Goal: Task Accomplishment & Management: Manage account settings

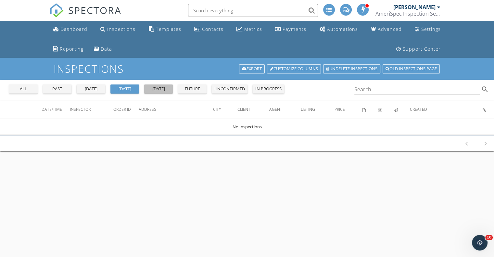
click at [165, 86] on div "tomorrow" at bounding box center [158, 89] width 23 height 6
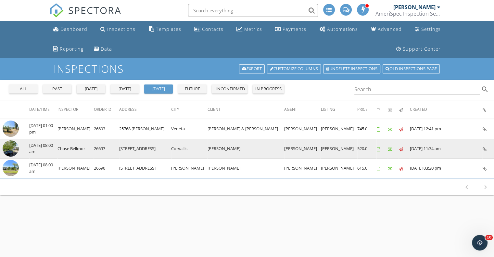
click at [9, 144] on img at bounding box center [11, 148] width 16 height 16
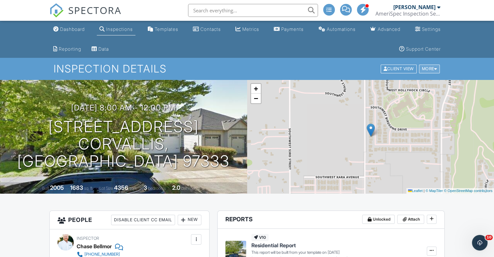
click at [432, 69] on div "More" at bounding box center [429, 69] width 21 height 9
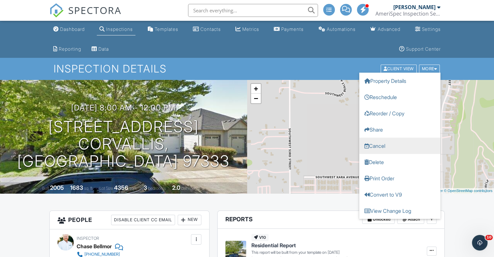
click at [381, 149] on link "Cancel" at bounding box center [399, 146] width 81 height 16
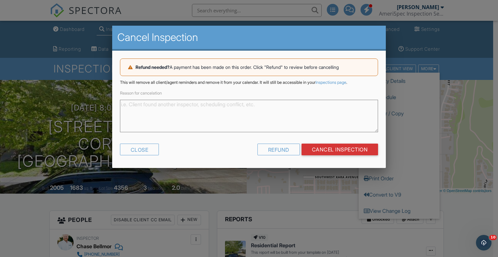
click at [289, 106] on textarea "Reason for cancelation" at bounding box center [249, 116] width 259 height 32
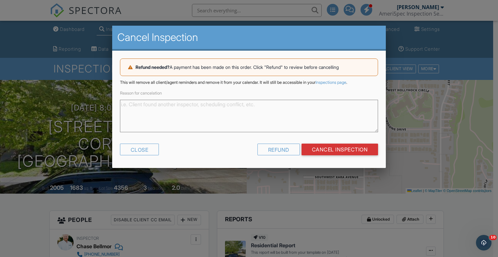
click at [259, 170] on div at bounding box center [249, 128] width 498 height 321
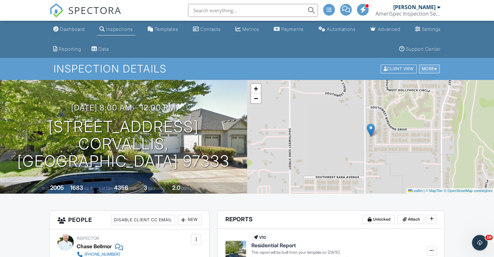
click at [431, 70] on div "More" at bounding box center [429, 69] width 21 height 9
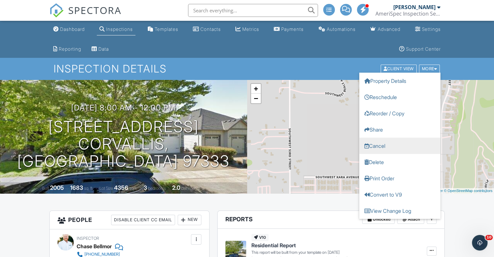
click at [384, 144] on link "Cancel" at bounding box center [399, 146] width 81 height 16
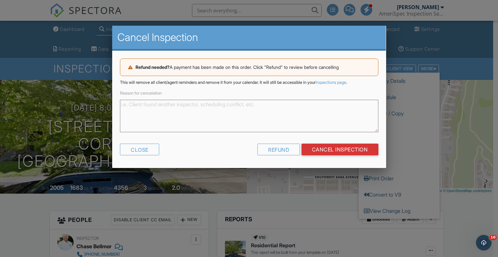
click at [205, 106] on textarea "Reason for cancelation" at bounding box center [249, 116] width 259 height 32
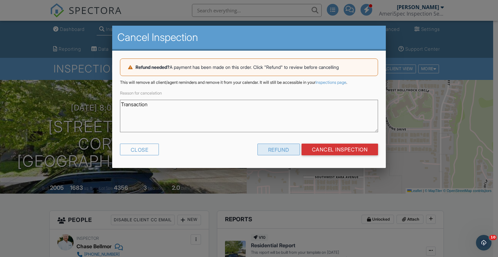
type textarea "Transaction"
click at [280, 152] on div "Refund" at bounding box center [279, 149] width 43 height 12
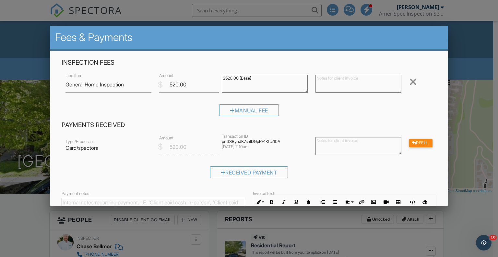
click at [356, 142] on textarea at bounding box center [359, 146] width 86 height 18
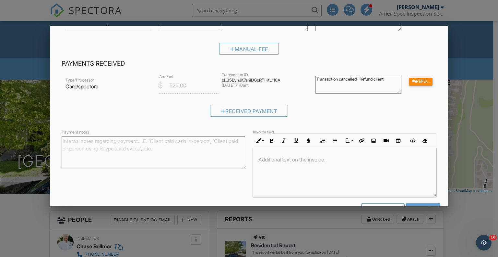
scroll to position [83, 0]
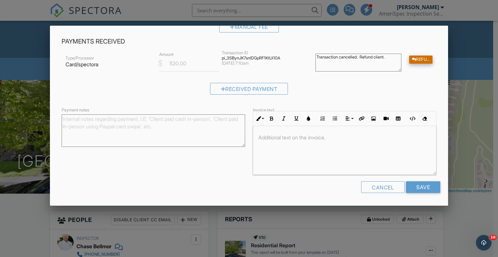
type textarea "Transaction cancelled. Refund client."
click at [419, 58] on div "Refund" at bounding box center [421, 59] width 23 height 8
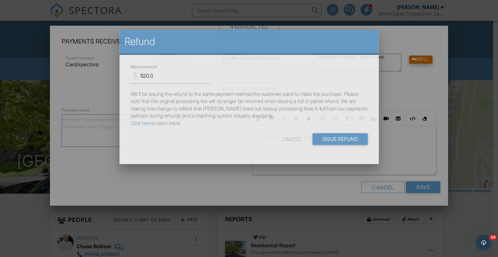
scroll to position [0, 0]
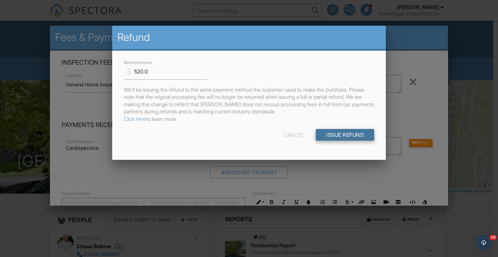
click at [353, 133] on input "Issue Refund" at bounding box center [345, 135] width 58 height 12
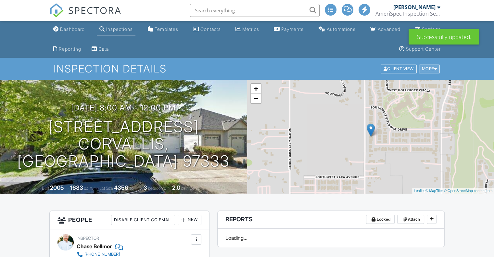
click at [435, 69] on div at bounding box center [435, 69] width 3 height 4
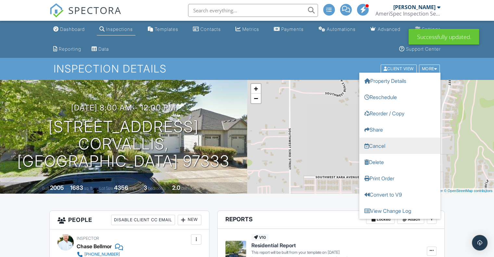
click at [383, 142] on link "Cancel" at bounding box center [399, 146] width 81 height 16
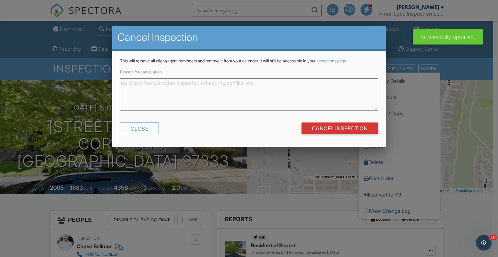
click at [220, 95] on textarea "Reason for cancelation" at bounding box center [249, 94] width 259 height 32
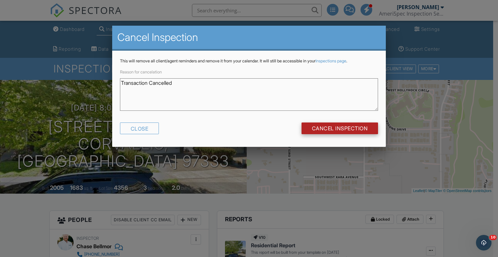
type textarea "Transaction Cancelled"
click at [354, 129] on input "Cancel Inspection" at bounding box center [340, 128] width 77 height 12
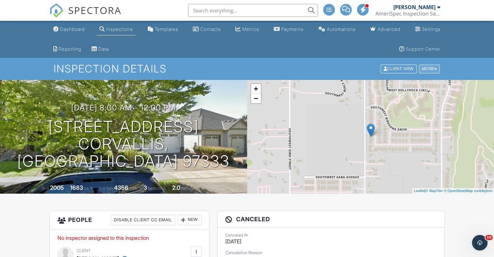
click at [425, 67] on div "More" at bounding box center [429, 69] width 21 height 9
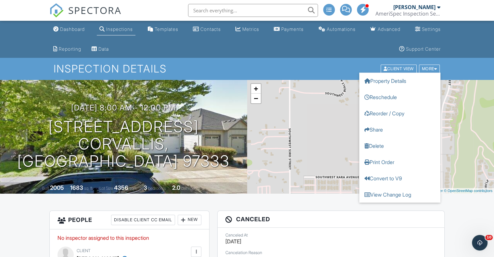
click at [289, 61] on div "Inspection Details Client View More Property Details Reschedule Reorder / Copy …" at bounding box center [247, 69] width 494 height 22
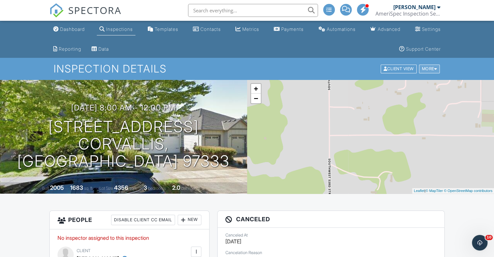
click at [429, 69] on div "More" at bounding box center [429, 69] width 21 height 9
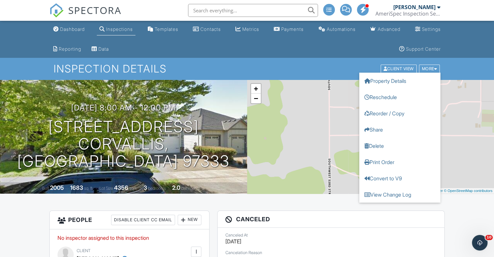
click at [120, 28] on div "Inspections" at bounding box center [119, 29] width 27 height 6
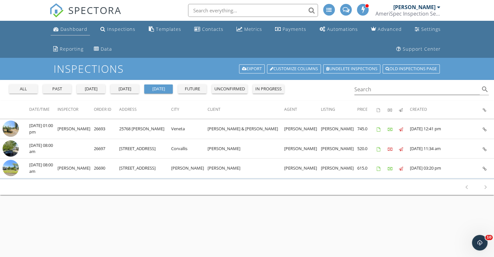
click at [78, 30] on div "Dashboard" at bounding box center [73, 29] width 27 height 6
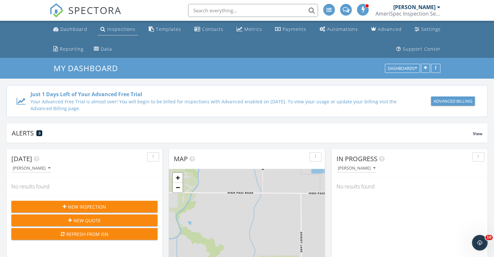
click at [114, 32] on div "Inspections" at bounding box center [121, 29] width 28 height 6
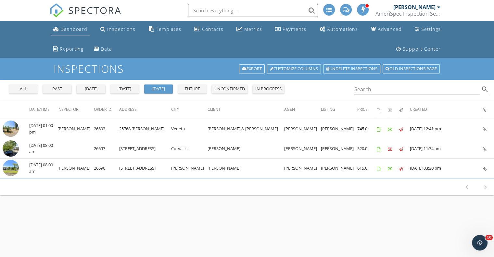
click at [73, 30] on div "Dashboard" at bounding box center [73, 29] width 27 height 6
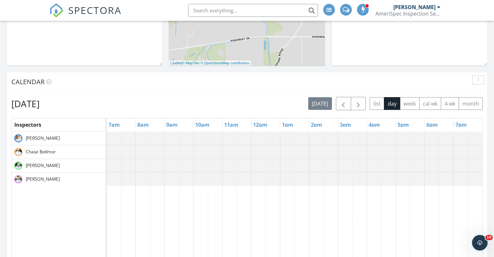
scroll to position [270, 0]
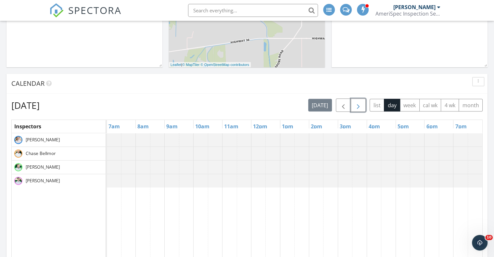
click at [365, 105] on button "button" at bounding box center [357, 104] width 15 height 13
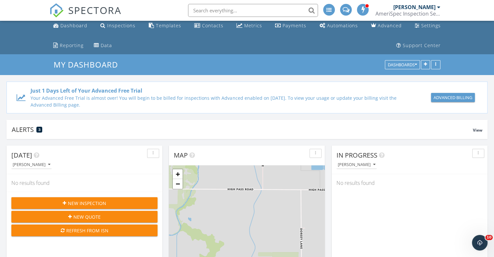
scroll to position [0, 0]
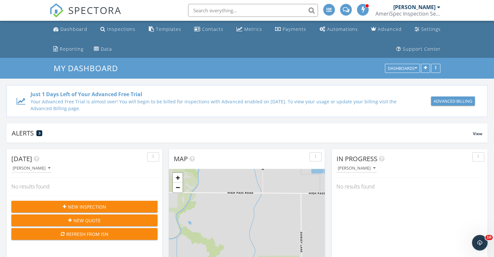
click at [102, 207] on span "New Inspection" at bounding box center [87, 206] width 38 height 7
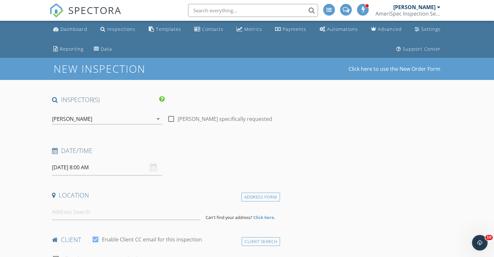
click at [158, 119] on icon "arrow_drop_down" at bounding box center [158, 119] width 8 height 8
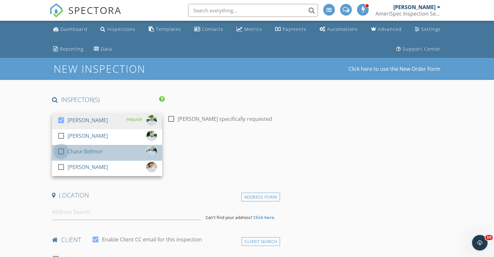
click at [61, 150] on div at bounding box center [60, 151] width 11 height 11
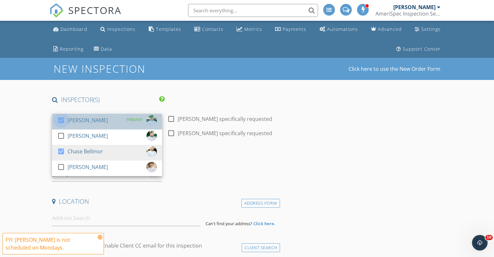
click at [61, 120] on div at bounding box center [60, 120] width 11 height 11
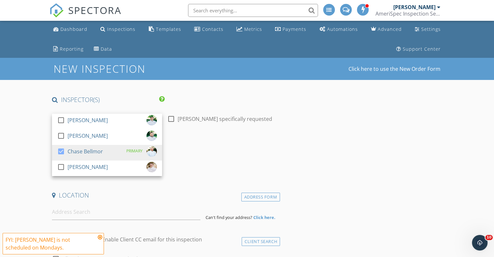
click at [205, 168] on div "Date/Time [DATE] 8:00 AM" at bounding box center [164, 160] width 230 height 29
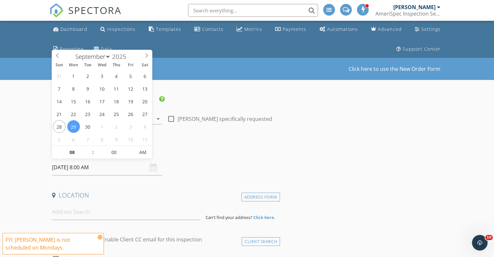
click at [92, 165] on input "09/29/2025 8:00 AM" at bounding box center [107, 167] width 110 height 16
type input "09"
type input "09/29/2025 9:00 AM"
click at [89, 149] on span at bounding box center [89, 149] width 5 height 6
type input "10"
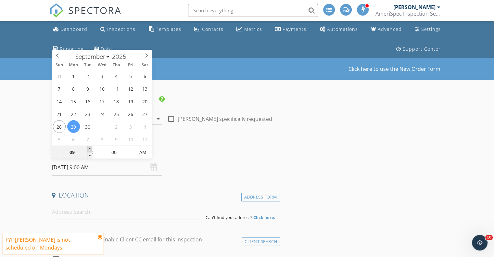
type input "09/29/2025 10:00 AM"
click at [89, 149] on span at bounding box center [89, 149] width 5 height 6
type input "11"
type input "09/29/2025 11:00 AM"
click at [89, 149] on span at bounding box center [89, 149] width 5 height 6
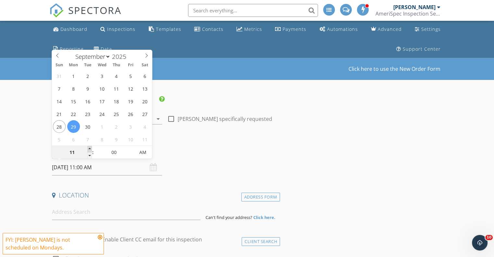
type input "12"
type input "09/29/2025 12:00 PM"
click at [89, 149] on span at bounding box center [89, 149] width 5 height 6
type input "01"
type input "09/29/2025 1:00 PM"
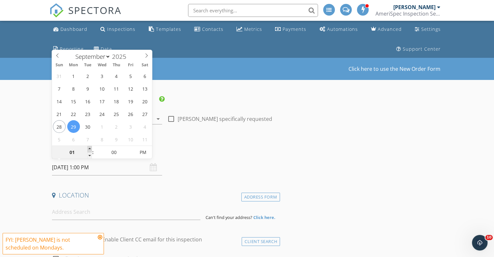
click at [89, 149] on span at bounding box center [89, 149] width 5 height 6
type input "05"
type input "09/29/2025 1:05 PM"
click at [131, 147] on span at bounding box center [131, 149] width 5 height 6
type input "10"
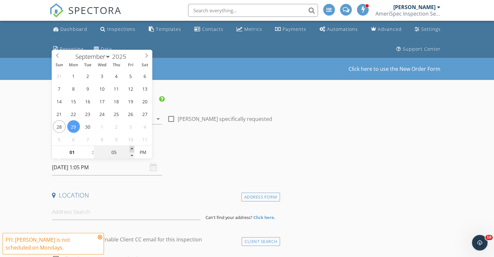
type input "09/29/2025 1:10 PM"
click at [131, 147] on span at bounding box center [131, 149] width 5 height 6
type input "15"
type input "09/29/2025 1:15 PM"
click at [131, 147] on span at bounding box center [131, 149] width 5 height 6
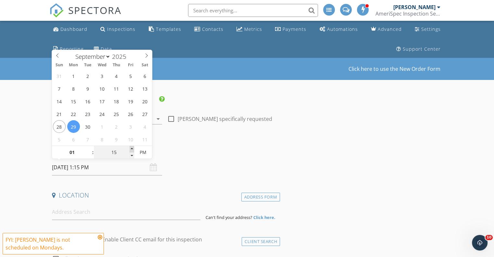
type input "20"
type input "09/29/2025 1:20 PM"
click at [131, 147] on span at bounding box center [131, 149] width 5 height 6
type input "25"
type input "09/29/2025 1:25 PM"
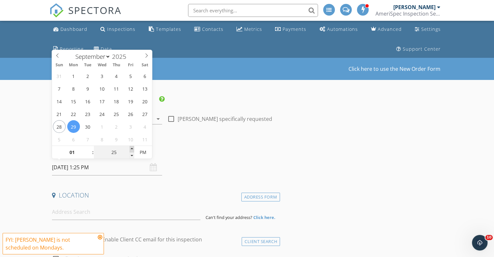
click at [131, 147] on span at bounding box center [131, 149] width 5 height 6
type input "30"
type input "09/29/2025 1:30 PM"
click at [131, 147] on span at bounding box center [131, 149] width 5 height 6
type input "35"
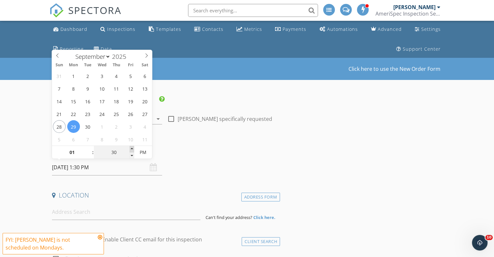
type input "09/29/2025 1:35 PM"
click at [131, 147] on span at bounding box center [131, 149] width 5 height 6
type input "30"
type input "09/29/2025 1:30 PM"
click at [132, 154] on span at bounding box center [131, 155] width 5 height 6
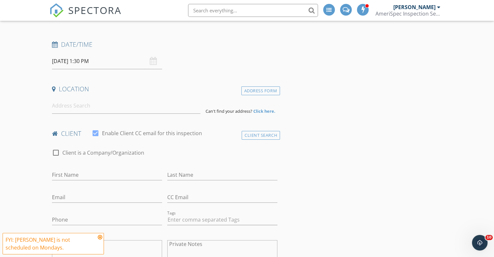
scroll to position [107, 0]
click at [103, 106] on input at bounding box center [126, 105] width 148 height 16
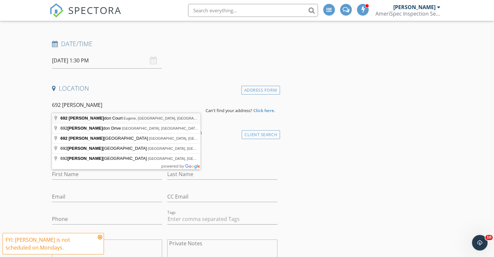
type input "692 Wimbledon Court, Eugene, OR, USA"
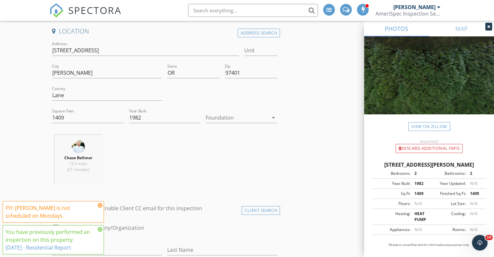
scroll to position [164, 0]
click at [101, 207] on icon at bounding box center [100, 205] width 5 height 5
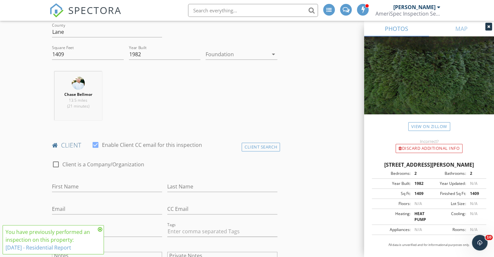
scroll to position [228, 0]
click at [101, 230] on icon at bounding box center [100, 229] width 5 height 5
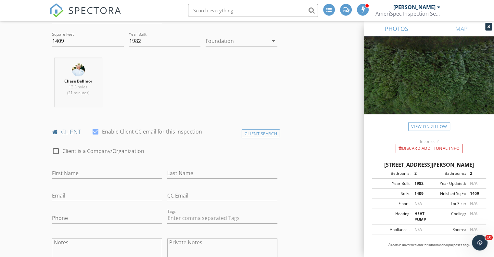
scroll to position [238, 0]
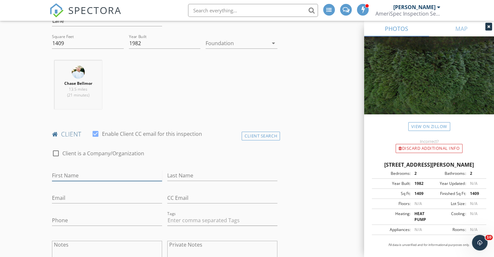
click at [128, 178] on input "First Name" at bounding box center [107, 175] width 110 height 11
type input "[PERSON_NAME]"
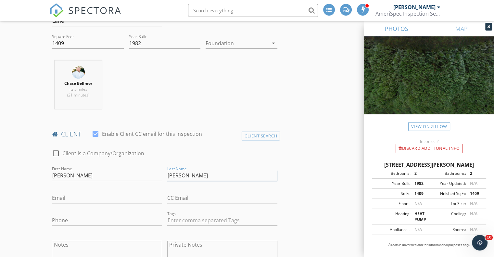
type input "[PERSON_NAME]"
click at [129, 195] on input "Email" at bounding box center [107, 197] width 110 height 11
type input "[EMAIL_ADDRESS][DOMAIN_NAME]"
click at [198, 194] on input "CC Email" at bounding box center [222, 197] width 110 height 11
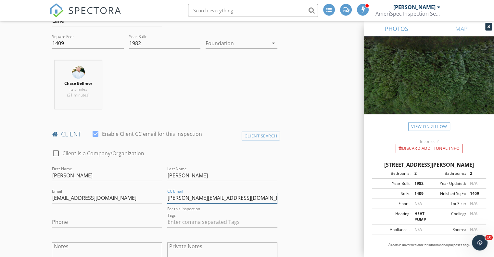
type input "[PERSON_NAME][EMAIL_ADDRESS][DOMAIN_NAME]"
click at [119, 223] on input "Phone" at bounding box center [107, 221] width 110 height 11
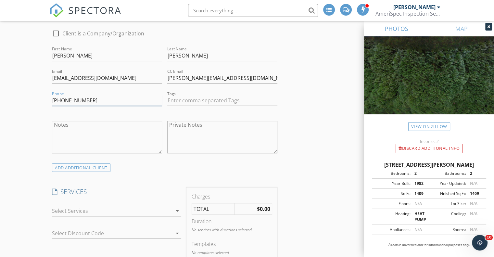
scroll to position [357, 0]
type input "614-432-7777"
click at [122, 134] on textarea "Notes" at bounding box center [107, 137] width 110 height 32
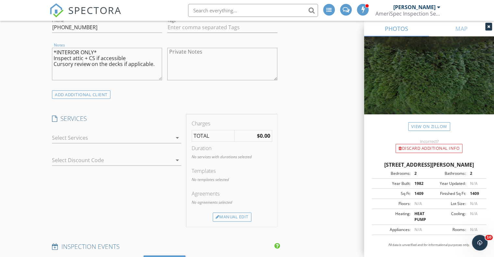
scroll to position [431, 0]
type textarea "*INTERIOR ONLY* Inspect attic + CS if accessible Cursory review on the decks if…"
click at [178, 139] on icon "arrow_drop_down" at bounding box center [177, 137] width 8 height 8
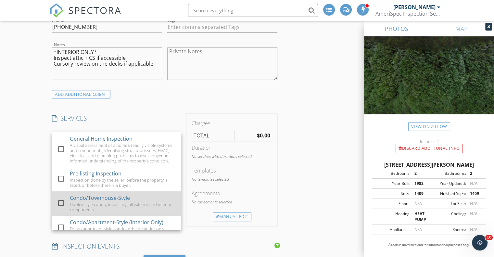
click at [61, 207] on div at bounding box center [60, 202] width 11 height 11
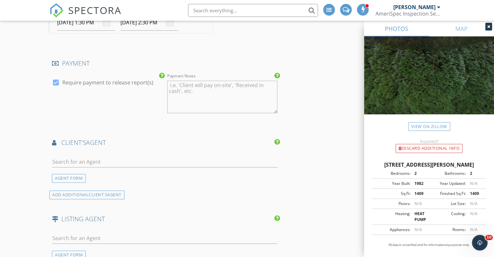
scroll to position [805, 0]
click at [103, 160] on input "text" at bounding box center [164, 161] width 225 height 11
type input "jewon"
click at [105, 170] on li "Jewon Jung ICON Real Estate" at bounding box center [164, 176] width 225 height 18
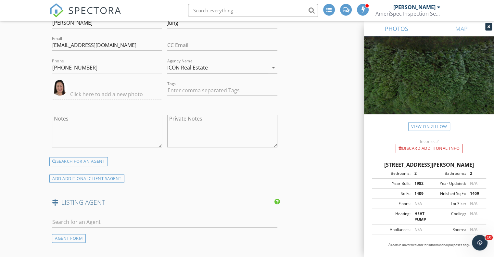
scroll to position [945, 0]
click at [90, 217] on input "text" at bounding box center [164, 221] width 225 height 11
type input "a"
type input "neal"
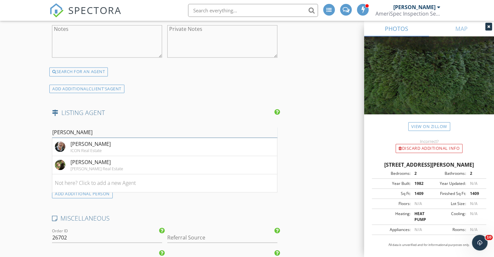
scroll to position [1035, 0]
click at [89, 142] on div "Neal Benson" at bounding box center [90, 144] width 40 height 8
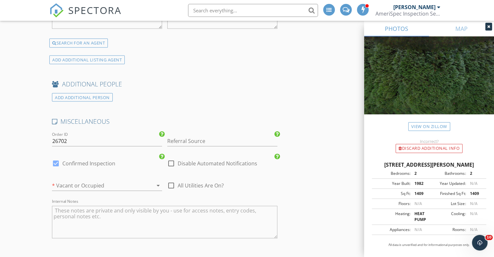
scroll to position [1263, 0]
click at [156, 181] on icon "arrow_drop_down" at bounding box center [158, 185] width 8 height 8
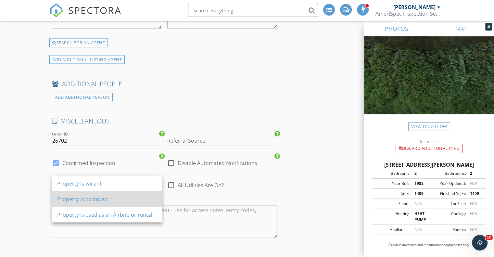
click at [108, 200] on div "Property is occupied" at bounding box center [107, 199] width 100 height 8
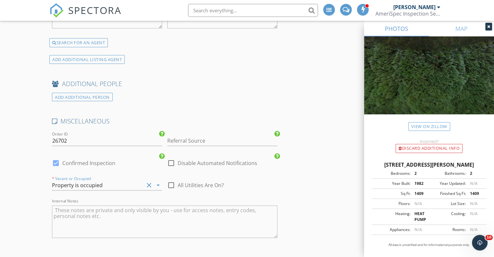
click at [179, 182] on span "All Utilities Are On?" at bounding box center [201, 185] width 46 height 6
checkbox input "true"
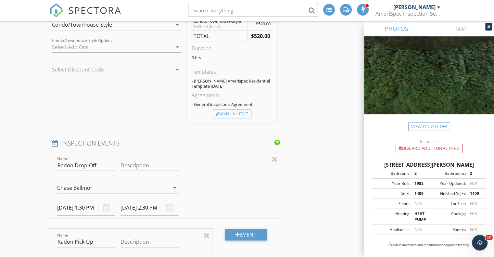
scroll to position [544, 0]
click at [274, 158] on div at bounding box center [274, 158] width 6 height 8
type input "Radon Pick-Up"
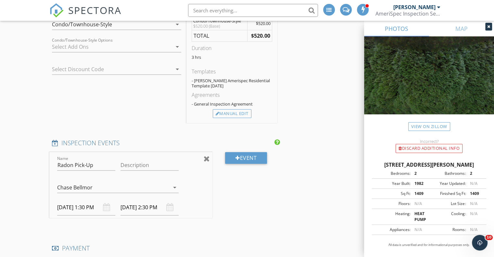
click at [206, 159] on div at bounding box center [206, 158] width 6 height 8
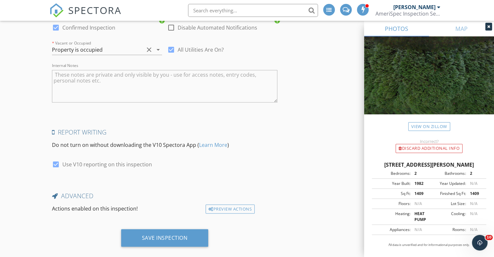
scroll to position [1269, 0]
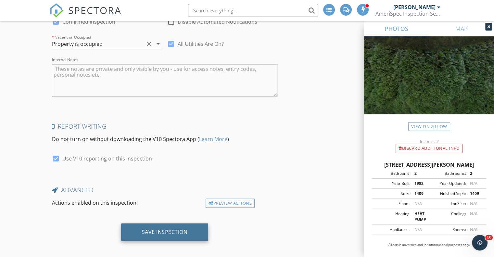
click at [171, 228] on div "Save Inspection" at bounding box center [165, 231] width 46 height 6
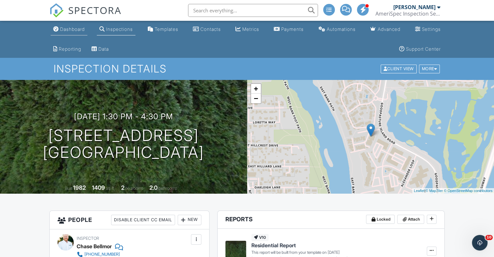
click at [75, 28] on div "Dashboard" at bounding box center [72, 29] width 25 height 6
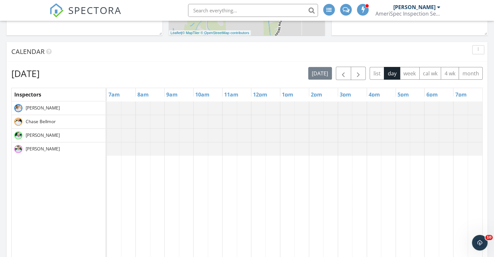
scroll to position [322, 0]
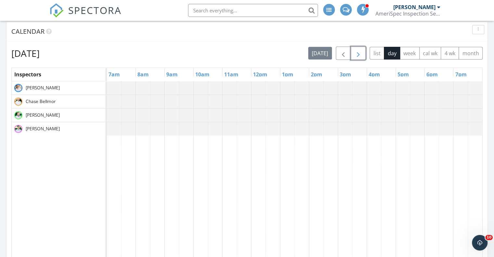
click at [360, 53] on span "button" at bounding box center [358, 53] width 8 height 8
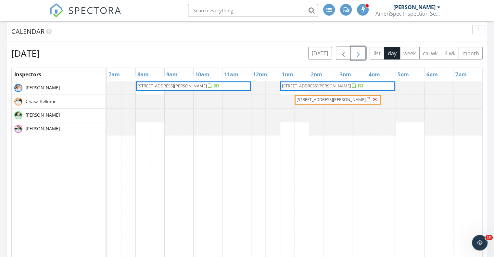
click at [357, 54] on span "button" at bounding box center [358, 53] width 8 height 8
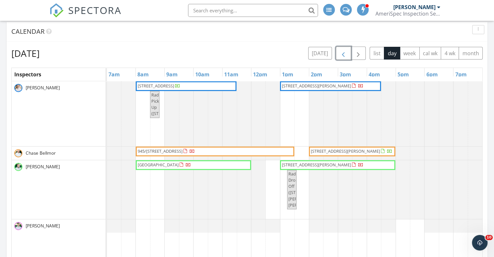
click at [345, 48] on button "button" at bounding box center [343, 52] width 15 height 13
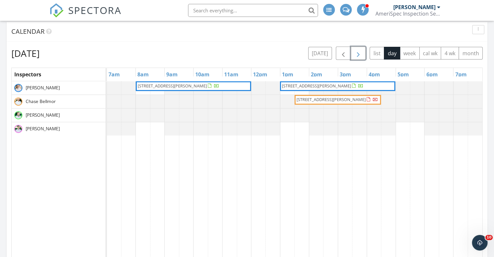
click at [358, 55] on span "button" at bounding box center [358, 53] width 8 height 8
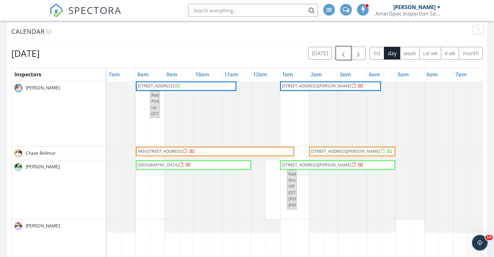
click at [340, 52] on span "button" at bounding box center [343, 53] width 8 height 8
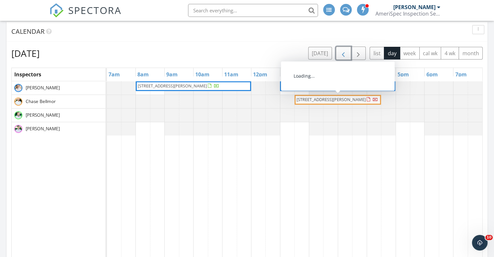
click at [308, 98] on span "[STREET_ADDRESS][PERSON_NAME]" at bounding box center [330, 99] width 69 height 6
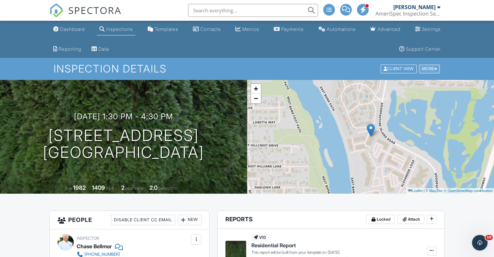
click at [431, 69] on div "More" at bounding box center [429, 69] width 21 height 9
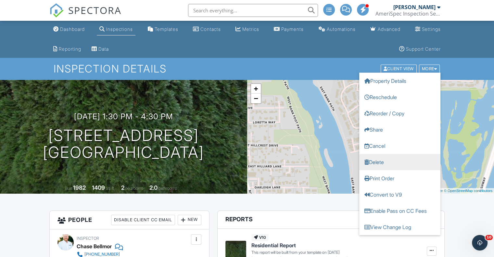
click at [381, 159] on link "Delete" at bounding box center [399, 162] width 81 height 16
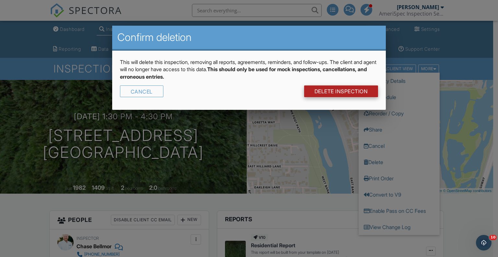
click at [369, 92] on link "DELETE Inspection" at bounding box center [341, 91] width 74 height 12
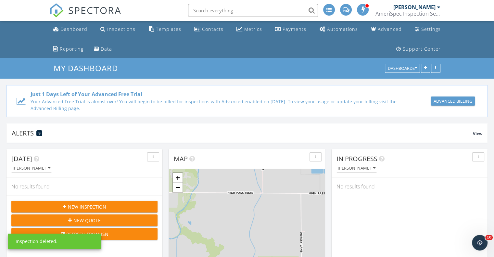
scroll to position [139, 156]
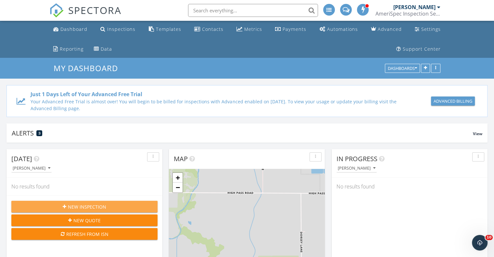
click at [79, 203] on span "New Inspection" at bounding box center [87, 206] width 38 height 7
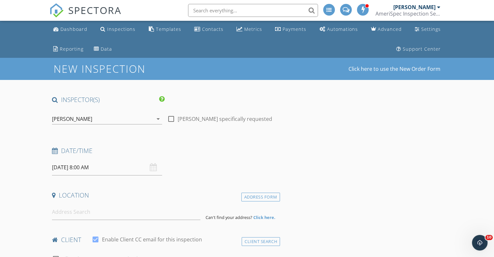
click at [217, 72] on div "New Inspection Click here to use the New Order Form" at bounding box center [247, 68] width 387 height 11
click at [87, 211] on input at bounding box center [126, 212] width 148 height 16
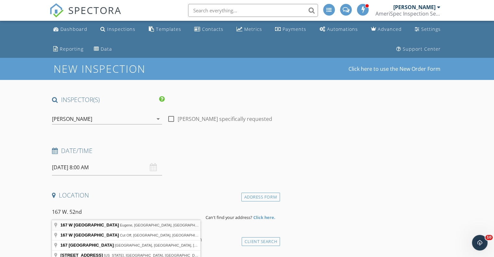
type input "[STREET_ADDRESS]"
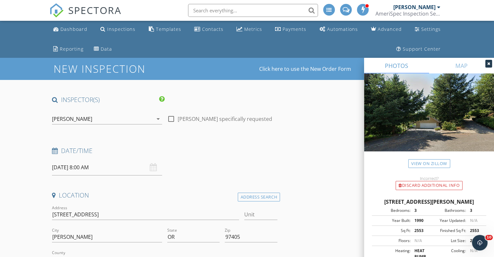
click at [156, 118] on icon "arrow_drop_down" at bounding box center [158, 119] width 8 height 8
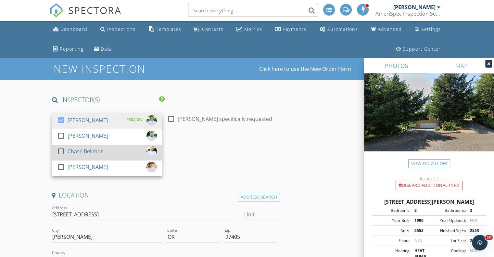
click at [61, 151] on div at bounding box center [60, 151] width 11 height 11
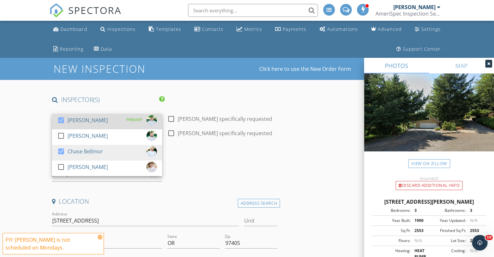
click at [61, 119] on div at bounding box center [60, 120] width 11 height 11
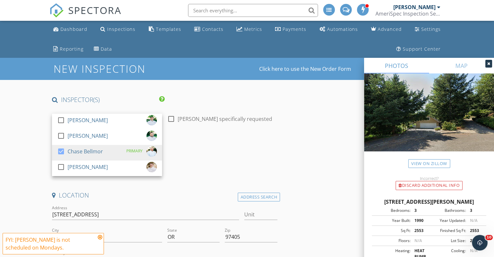
click at [99, 237] on icon at bounding box center [100, 236] width 5 height 5
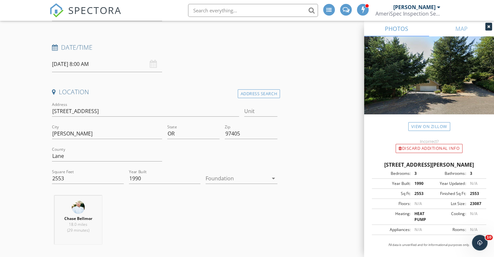
scroll to position [105, 0]
click at [150, 60] on div "09/29/2025 8:00 AM" at bounding box center [107, 62] width 110 height 16
click at [101, 58] on input "09/29/2025 8:00 AM" at bounding box center [107, 62] width 110 height 16
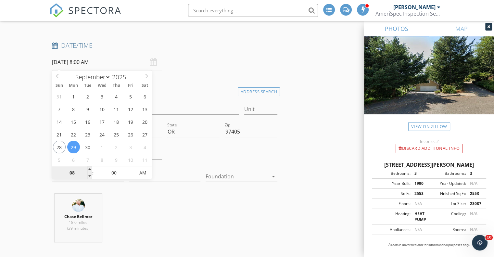
click at [80, 173] on input "08" at bounding box center [72, 172] width 40 height 13
click at [92, 170] on span at bounding box center [89, 169] width 5 height 6
type input "09"
type input "[DATE] 9:00 AM"
click at [92, 171] on span ":" at bounding box center [93, 172] width 2 height 13
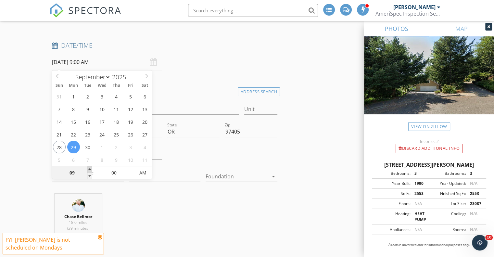
click at [90, 169] on span at bounding box center [89, 169] width 5 height 6
type input "10"
type input "09/29/2025 10:00 AM"
click at [92, 170] on span at bounding box center [89, 169] width 5 height 6
type input "11"
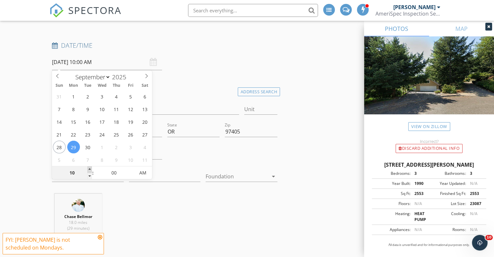
type input "09/29/2025 11:00 AM"
type input "05"
type input "09/29/2025 11:05 AM"
click at [132, 167] on span at bounding box center [131, 169] width 5 height 6
type input "10"
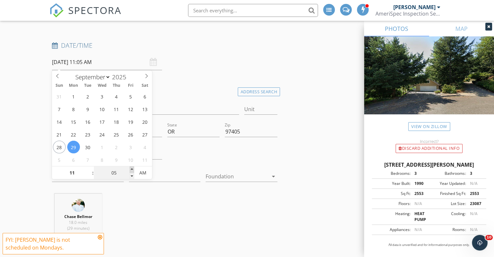
type input "09/29/2025 11:10 AM"
click at [132, 167] on span at bounding box center [131, 169] width 5 height 6
type input "15"
type input "09/29/2025 11:15 AM"
click at [132, 167] on span at bounding box center [131, 169] width 5 height 6
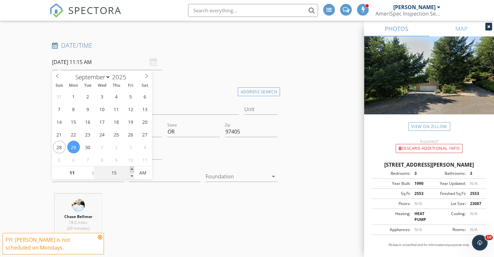
type input "20"
type input "09/29/2025 11:20 AM"
click at [132, 167] on span at bounding box center [131, 169] width 5 height 6
type input "25"
type input "09/29/2025 11:25 AM"
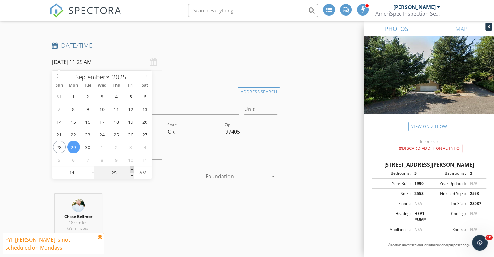
click at [132, 167] on span at bounding box center [131, 169] width 5 height 6
type input "30"
type input "09/29/2025 11:30 AM"
click at [132, 167] on span at bounding box center [131, 169] width 5 height 6
type input "35"
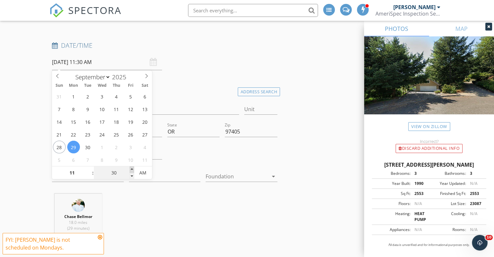
type input "09/29/2025 11:35 AM"
click at [132, 167] on span at bounding box center [131, 169] width 5 height 6
type input "40"
type input "09/29/2025 11:40 AM"
click at [132, 167] on span at bounding box center [131, 169] width 5 height 6
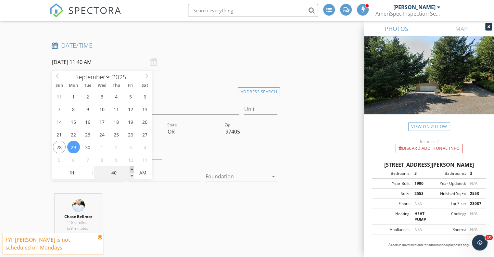
type input "45"
type input "09/29/2025 11:45 AM"
click at [132, 167] on span at bounding box center [131, 169] width 5 height 6
type input "50"
type input "09/29/2025 11:50 AM"
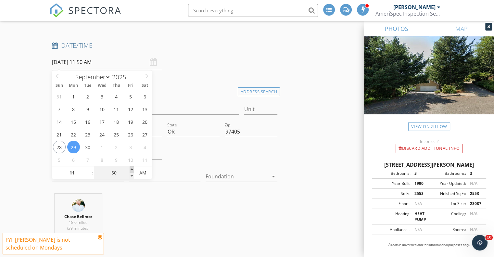
click at [132, 167] on span at bounding box center [131, 169] width 5 height 6
type input "55"
type input "09/29/2025 11:55 AM"
click at [132, 167] on span at bounding box center [131, 169] width 5 height 6
type input "12"
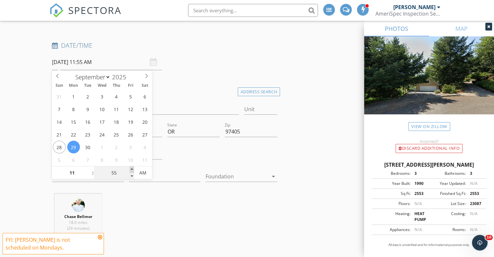
type input "00"
type input "09/29/2025 12:00 PM"
click at [132, 167] on span at bounding box center [131, 169] width 5 height 6
click at [221, 220] on div "Chase Bellmor 18.0 miles (29 minutes)" at bounding box center [164, 220] width 230 height 54
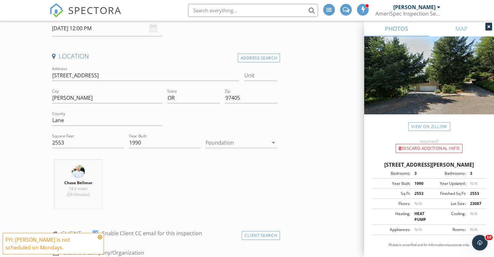
scroll to position [139, 0]
click at [269, 144] on icon "arrow_drop_down" at bounding box center [273, 143] width 8 height 8
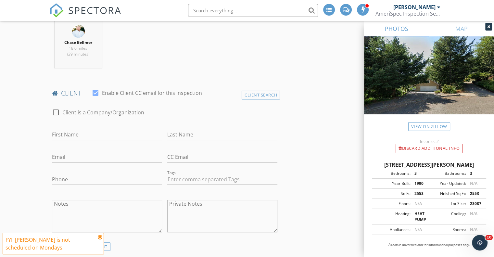
scroll to position [288, 0]
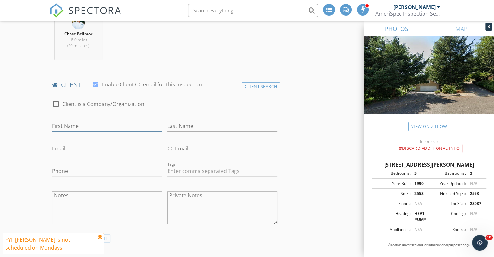
click at [135, 127] on input "First Name" at bounding box center [107, 126] width 110 height 11
click at [266, 86] on div "Client Search" at bounding box center [260, 86] width 38 height 9
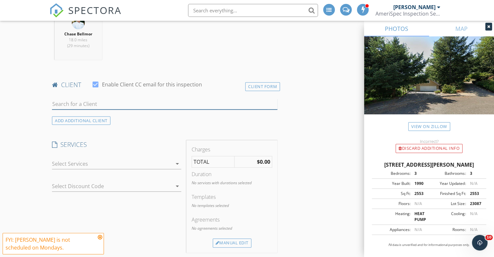
click at [104, 105] on input "text" at bounding box center [164, 104] width 225 height 11
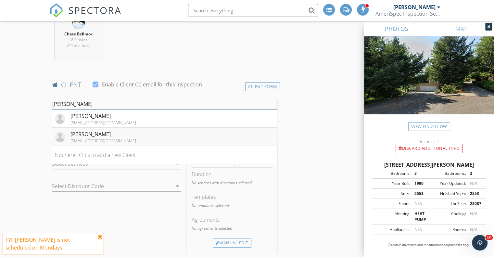
type input "steinberg"
click at [115, 140] on div "dansteinberg.28@gmail.com" at bounding box center [103, 140] width 66 height 5
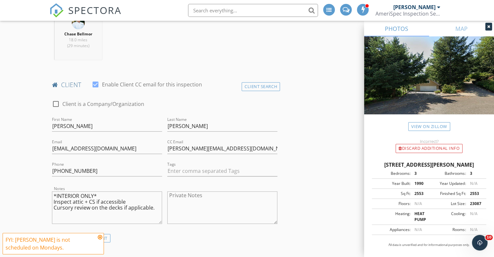
click at [151, 208] on textarea "*INTERIOR ONLY* Inspect attic + CS if accessible Cursory review on the decks if…" at bounding box center [107, 207] width 110 height 32
type textarea "*"
click at [102, 236] on icon at bounding box center [100, 236] width 5 height 5
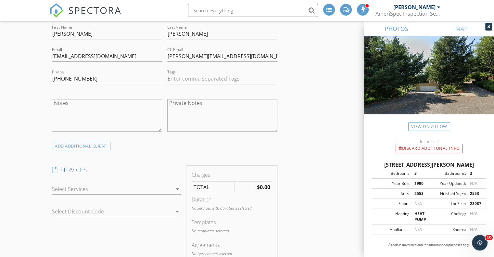
scroll to position [380, 0]
click at [180, 186] on icon "arrow_drop_down" at bounding box center [177, 188] width 8 height 8
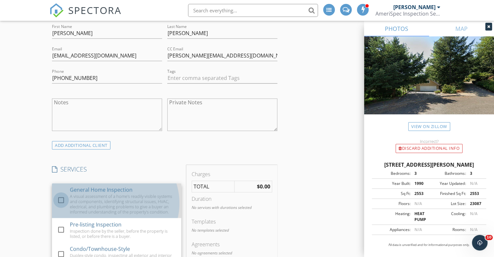
click at [60, 201] on div at bounding box center [60, 199] width 11 height 11
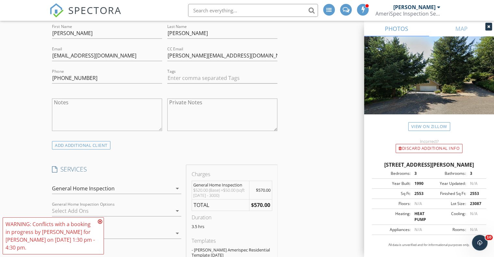
click at [101, 220] on icon at bounding box center [100, 221] width 5 height 5
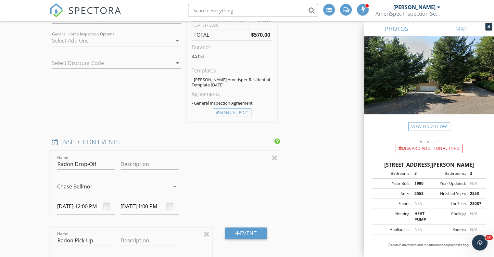
scroll to position [552, 0]
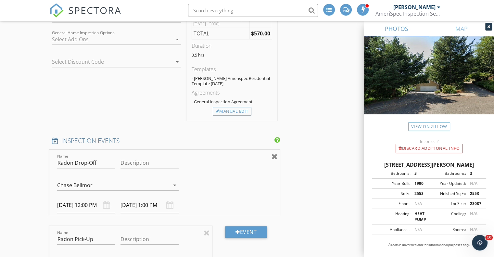
click at [276, 155] on div at bounding box center [274, 156] width 6 height 8
type input "Radon Pick-Up"
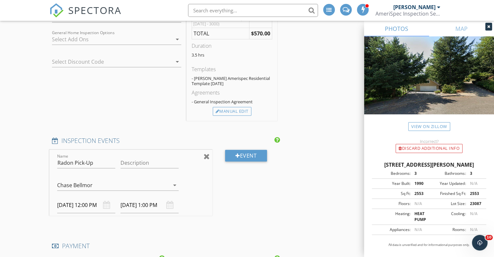
click at [208, 157] on div at bounding box center [206, 156] width 6 height 8
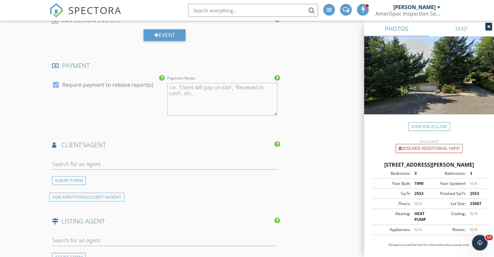
scroll to position [673, 0]
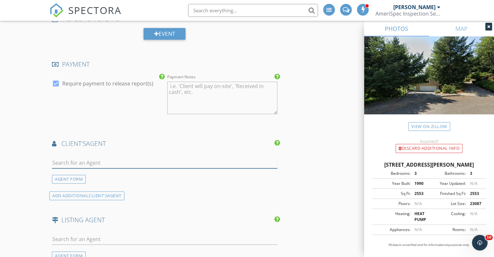
click at [106, 162] on input "text" at bounding box center [164, 162] width 225 height 11
type input "jew"
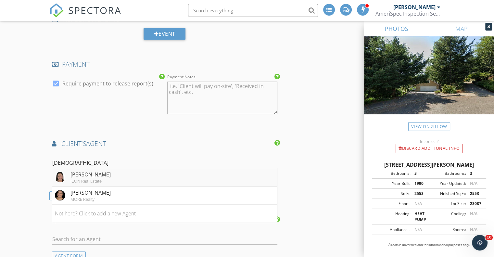
click at [75, 178] on div "ICON Real Estate" at bounding box center [90, 180] width 40 height 5
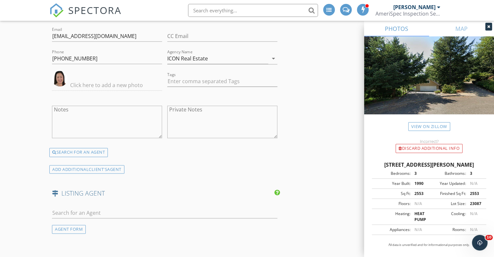
scroll to position [828, 0]
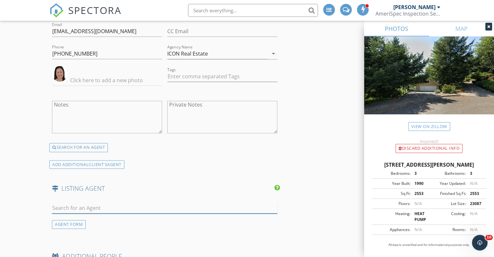
click at [99, 206] on input "text" at bounding box center [164, 208] width 225 height 11
click at [97, 203] on input "text" at bounding box center [164, 208] width 225 height 11
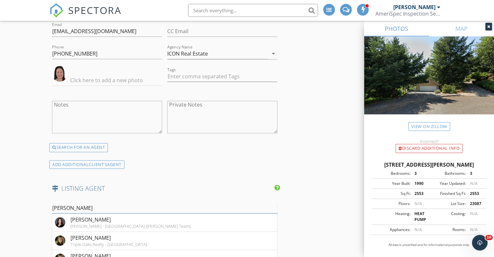
type input "madeline duncan"
click at [97, 219] on div "Madeline Duncan" at bounding box center [96, 219] width 53 height 8
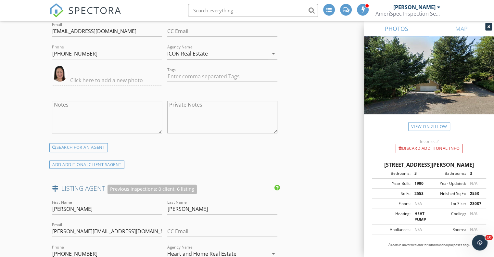
click at [112, 104] on textarea "Notes" at bounding box center [107, 117] width 110 height 32
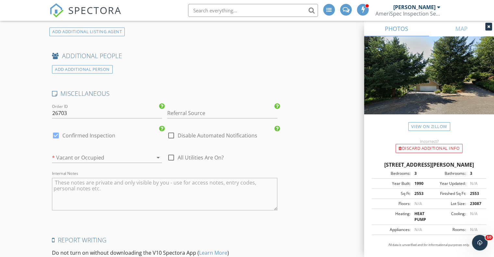
scroll to position [1161, 0]
type textarea "CODE: 10730557"
click at [156, 154] on icon "arrow_drop_down" at bounding box center [158, 157] width 8 height 8
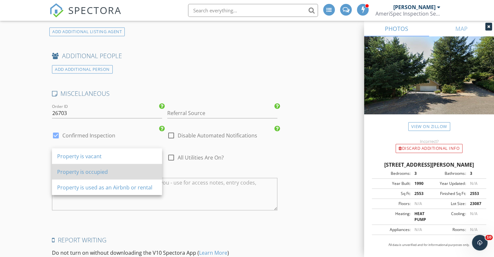
click at [105, 172] on div "Property is occupied" at bounding box center [107, 171] width 100 height 8
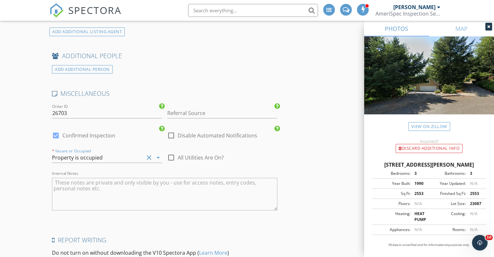
click at [170, 154] on div at bounding box center [171, 157] width 11 height 11
checkbox input "true"
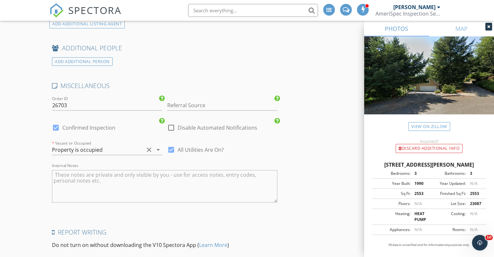
scroll to position [1169, 0]
click at [201, 103] on input "Referral Source" at bounding box center [222, 104] width 110 height 11
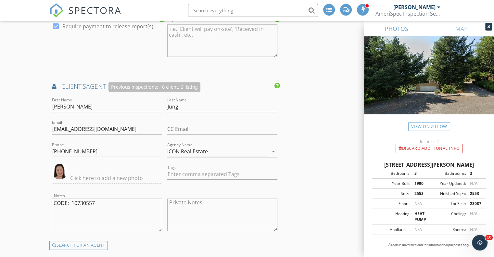
scroll to position [730, 0]
type input "Jewon Jung"
click at [110, 202] on textarea "CODE: 10730557" at bounding box center [107, 215] width 110 height 32
type textarea "C"
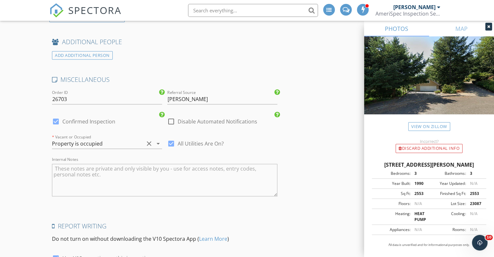
scroll to position [1174, 0]
click at [135, 166] on textarea "Internal Notes" at bounding box center [164, 180] width 225 height 32
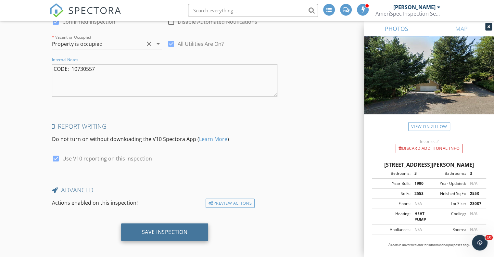
type textarea "CODE: 10730557"
click at [177, 231] on div "Save Inspection" at bounding box center [164, 232] width 87 height 18
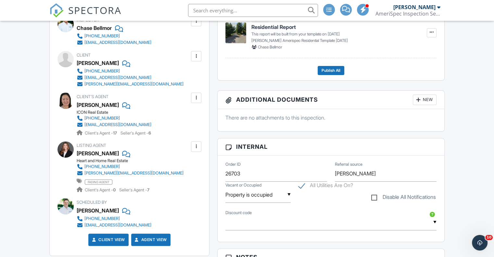
scroll to position [182, 0]
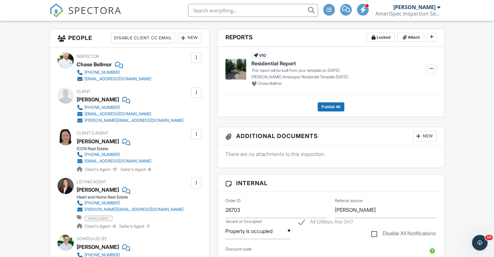
click at [196, 182] on div at bounding box center [196, 182] width 6 height 6
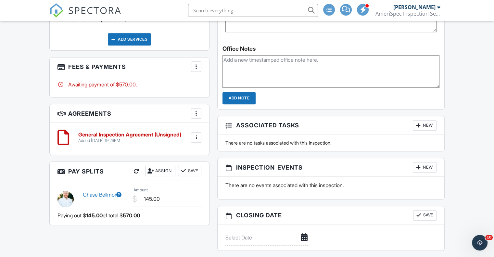
scroll to position [499, 0]
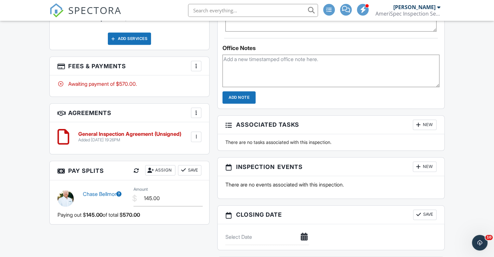
click at [198, 140] on div at bounding box center [196, 136] width 10 height 10
click at [197, 67] on div at bounding box center [196, 66] width 6 height 6
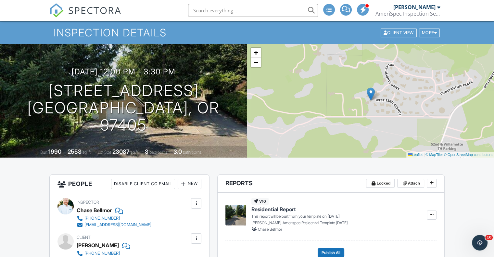
scroll to position [0, 0]
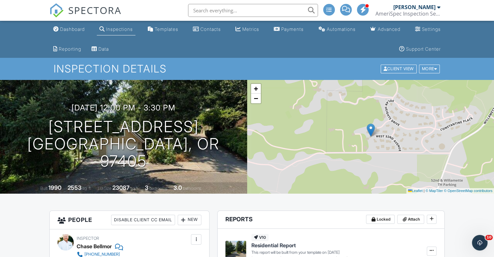
click at [487, 18] on nav "SPECTORA Matt Waddell AmeriSpec Inspection Services Role: Inspector Change Role…" at bounding box center [247, 10] width 494 height 21
click at [129, 29] on div "Inspections" at bounding box center [119, 29] width 27 height 6
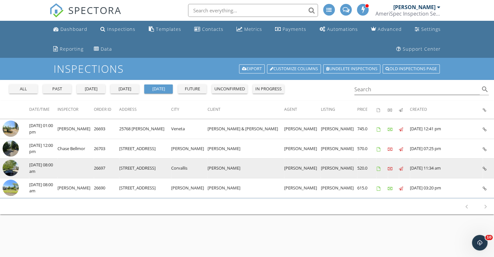
click at [485, 166] on icon at bounding box center [484, 168] width 4 height 4
click at [9, 166] on img at bounding box center [11, 168] width 16 height 16
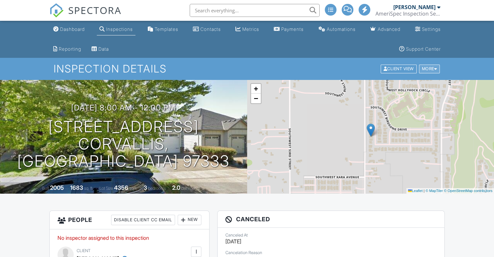
click at [431, 68] on div "More" at bounding box center [429, 69] width 21 height 9
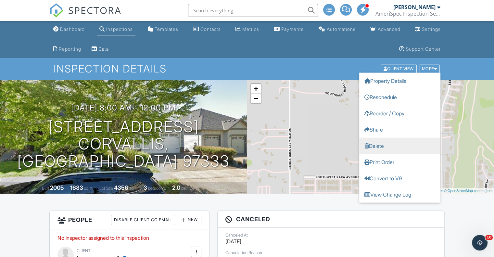
click at [376, 147] on link "Delete" at bounding box center [399, 146] width 81 height 16
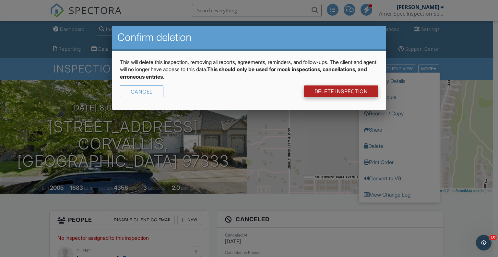
click at [348, 91] on link "DELETE Inspection" at bounding box center [341, 91] width 74 height 12
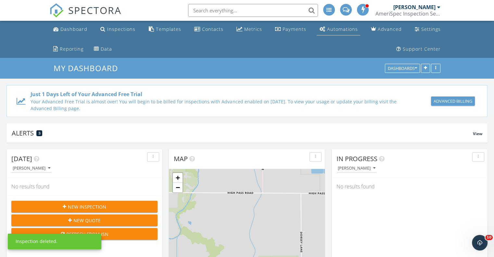
scroll to position [139, 156]
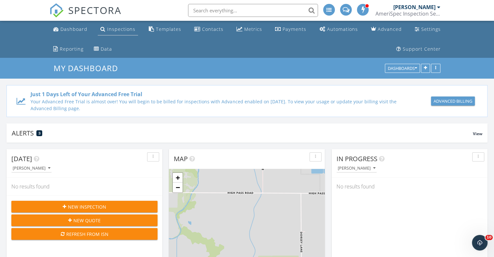
click at [121, 32] on div "Inspections" at bounding box center [121, 29] width 28 height 6
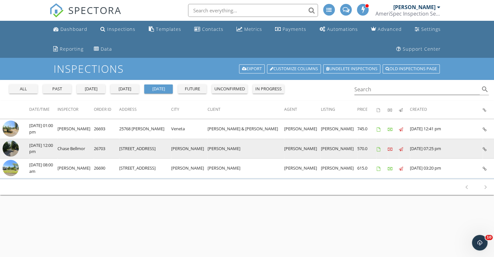
click at [376, 147] on icon at bounding box center [378, 149] width 4 height 4
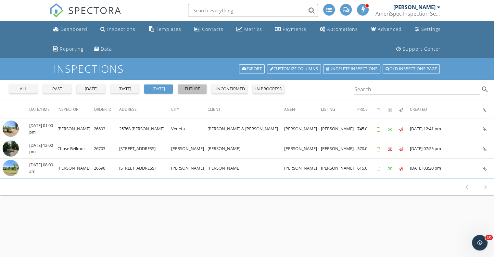
click at [198, 88] on div "future" at bounding box center [191, 89] width 23 height 6
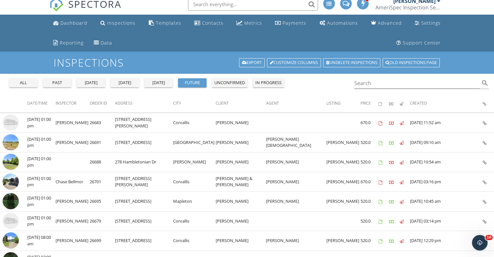
click at [41, 103] on span "Date/Time" at bounding box center [37, 103] width 20 height 6
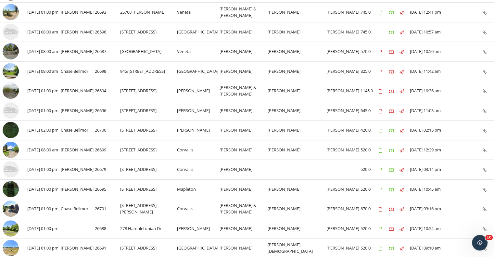
scroll to position [158, 0]
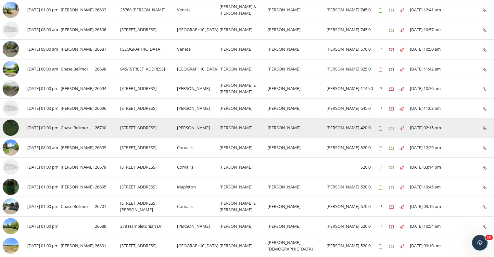
click at [12, 127] on img at bounding box center [11, 127] width 16 height 16
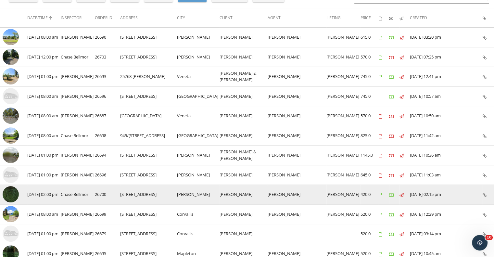
scroll to position [91, 0]
click at [104, 193] on td "26700" at bounding box center [107, 195] width 25 height 20
click at [8, 189] on img at bounding box center [11, 195] width 16 height 16
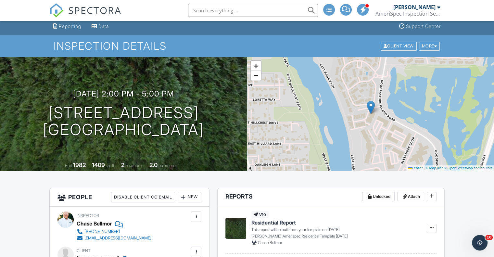
scroll to position [16, 0]
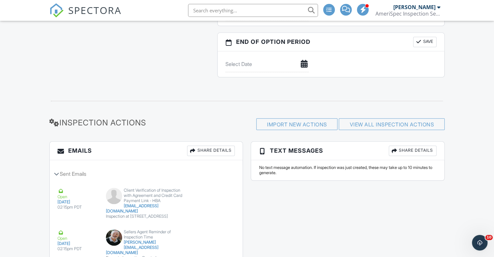
scroll to position [726, 0]
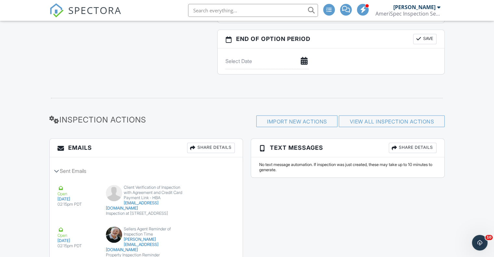
click at [229, 146] on div "Share Details" at bounding box center [211, 147] width 48 height 10
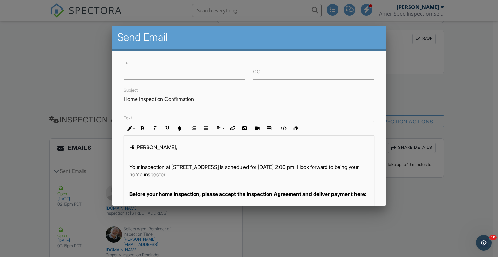
click at [53, 56] on div at bounding box center [249, 128] width 498 height 321
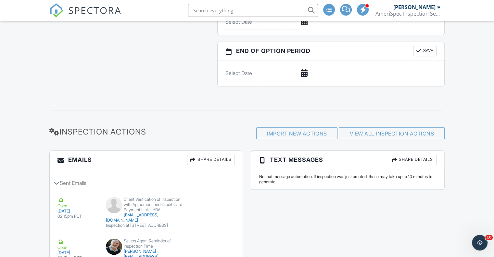
scroll to position [714, 0]
click at [397, 134] on link "View All Inspection Actions" at bounding box center [391, 133] width 84 height 6
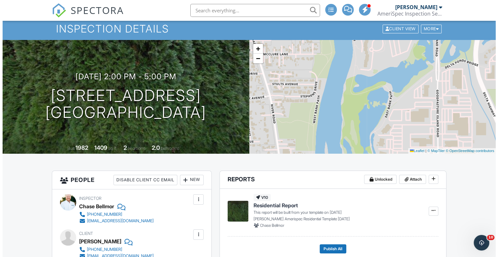
scroll to position [0, 0]
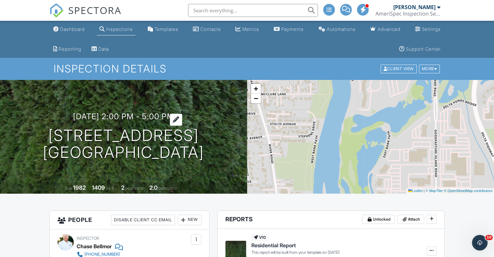
click at [135, 118] on h3 "09/30/2025 2:00 pm - 5:00 pm" at bounding box center [123, 116] width 101 height 9
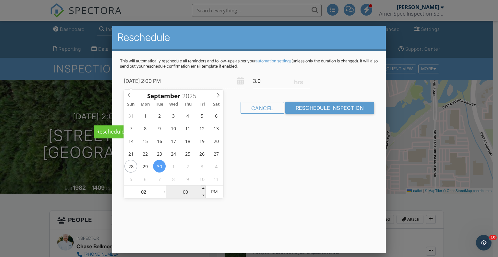
click at [189, 190] on input "00" at bounding box center [186, 191] width 40 height 13
click at [203, 195] on span at bounding box center [203, 195] width 5 height 6
type input "09/30/2025 1:55 PM"
type input "01"
type input "55"
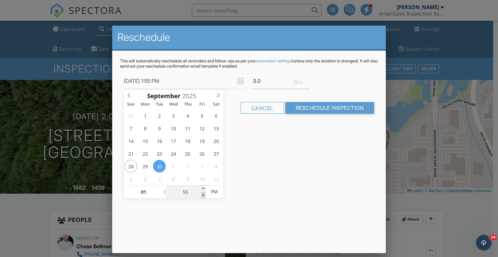
click at [203, 195] on span at bounding box center [203, 195] width 5 height 6
type input "09/30/2025 1:50 PM"
type input "50"
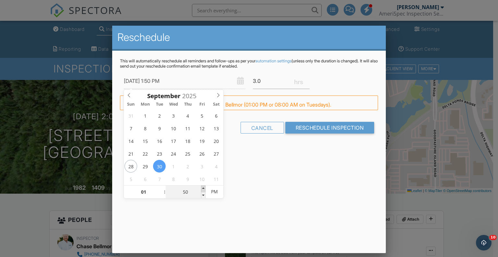
click at [203, 189] on span at bounding box center [203, 188] width 5 height 6
type input "09/30/2025 1:55 PM"
type input "55"
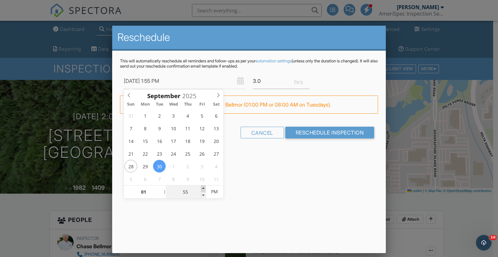
click at [202, 191] on span at bounding box center [203, 188] width 5 height 6
type input "09/30/2025 2:00 PM"
type input "02"
type input "00"
click at [202, 191] on span at bounding box center [203, 188] width 5 height 6
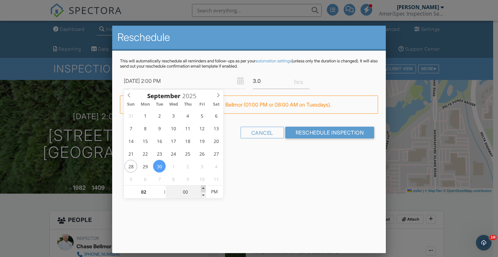
type input "09/30/2025 2:05 PM"
type input "05"
click at [201, 191] on span at bounding box center [203, 188] width 5 height 6
type input "09/30/2025 2:10 PM"
type input "10"
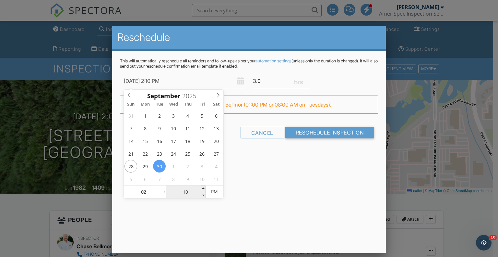
click at [200, 191] on input "10" at bounding box center [186, 191] width 40 height 13
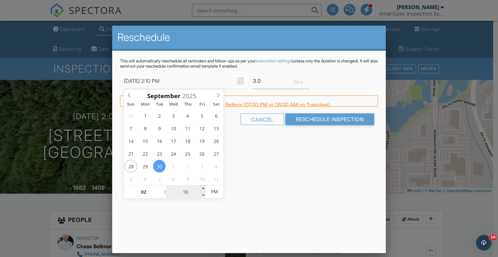
click at [200, 190] on input "10" at bounding box center [186, 191] width 40 height 13
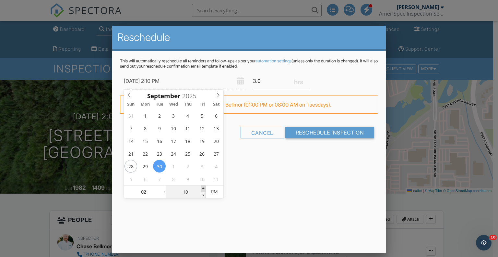
click at [204, 188] on span at bounding box center [203, 188] width 5 height 6
type input "09/30/2025 2:15 PM"
type input "15"
click at [204, 190] on span at bounding box center [203, 188] width 5 height 6
type input "09/30/2025 2:20 PM"
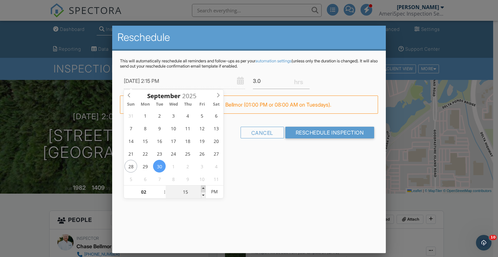
type input "20"
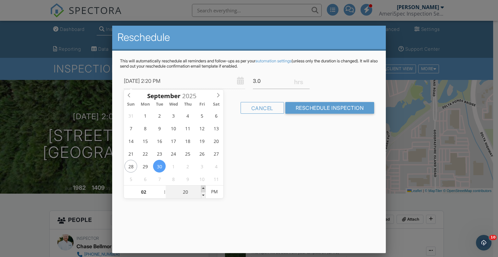
click at [204, 189] on span at bounding box center [203, 188] width 5 height 6
type input "09/30/2025 2:25 PM"
type input "25"
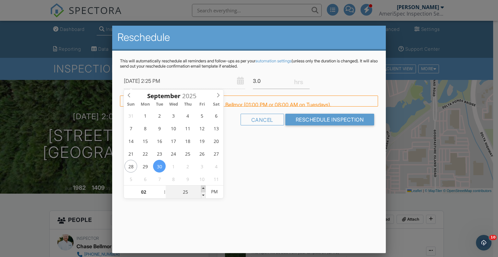
click at [204, 189] on span at bounding box center [203, 188] width 5 height 6
type input "09/30/2025 2:30 PM"
type input "30"
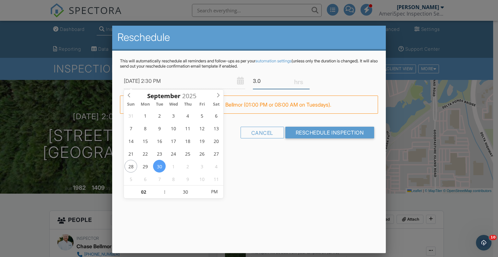
click at [264, 83] on input "3.0" at bounding box center [281, 81] width 57 height 16
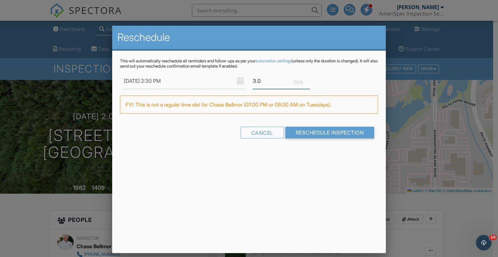
type input "3"
type input "2.5"
click at [333, 134] on input "Reschedule Inspection" at bounding box center [330, 133] width 89 height 12
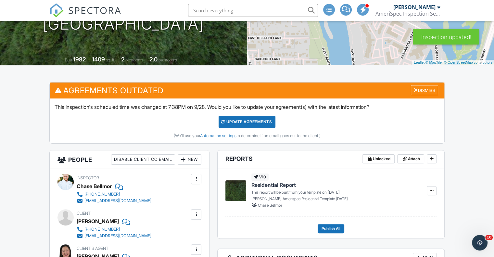
scroll to position [129, 0]
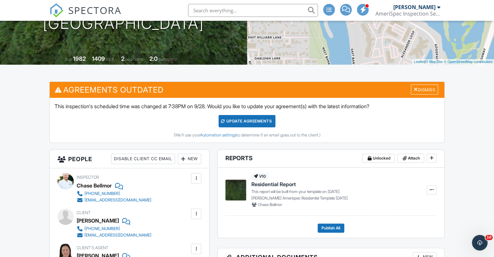
click at [257, 120] on div "Update Agreements" at bounding box center [246, 121] width 57 height 12
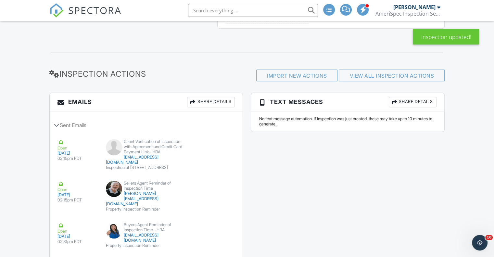
scroll to position [772, 0]
click at [396, 74] on link "View All Inspection Actions" at bounding box center [391, 75] width 84 height 6
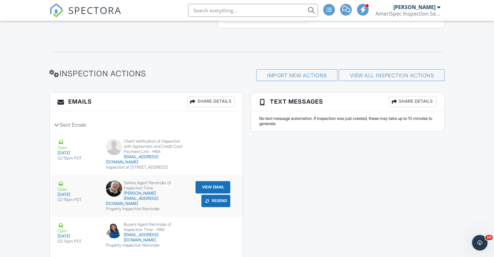
click at [214, 187] on button "View Email" at bounding box center [212, 187] width 35 height 12
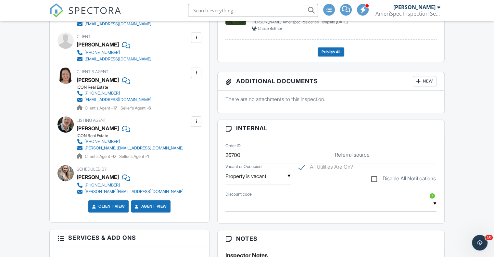
scroll to position [229, 0]
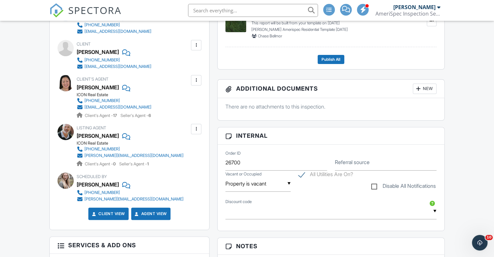
click at [126, 155] on div "neal@teambenstone.com" at bounding box center [133, 155] width 99 height 5
click at [197, 127] on div at bounding box center [196, 129] width 6 height 6
click at [109, 154] on div "neal@teambenstone.com" at bounding box center [133, 155] width 99 height 5
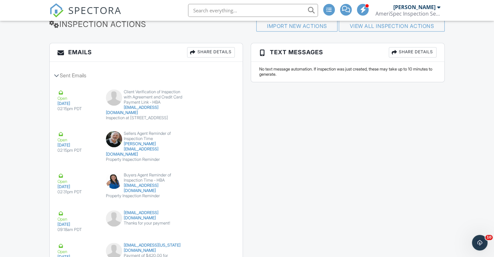
scroll to position [878, 0]
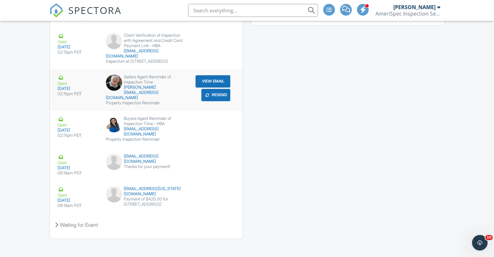
click at [212, 75] on button "View Email" at bounding box center [212, 81] width 35 height 12
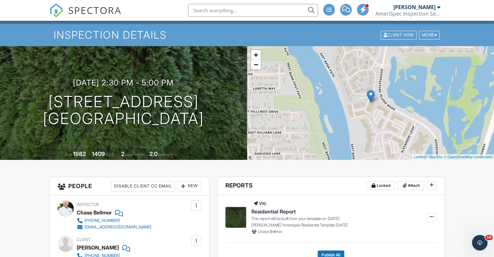
scroll to position [0, 0]
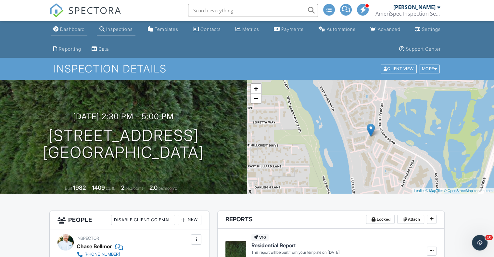
click at [73, 28] on div "Dashboard" at bounding box center [72, 29] width 25 height 6
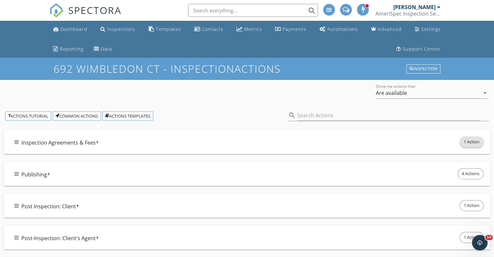
click at [472, 141] on span "1 Action" at bounding box center [471, 142] width 23 height 10
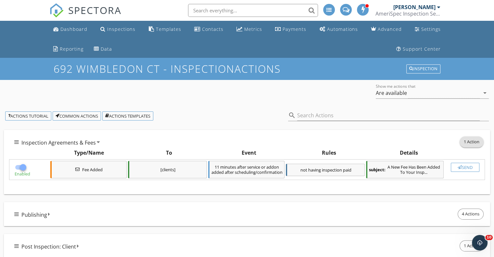
click at [466, 143] on span "1 Action" at bounding box center [471, 142] width 23 height 10
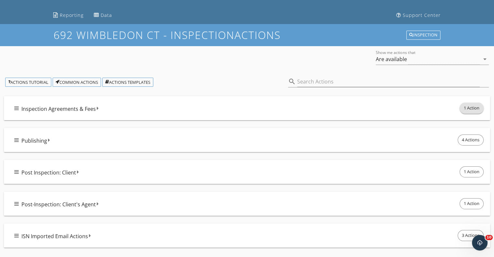
scroll to position [57, 0]
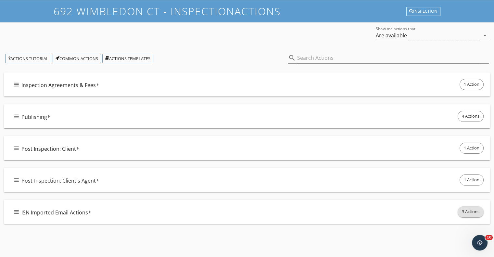
click at [468, 210] on span "3 Actions" at bounding box center [470, 211] width 25 height 10
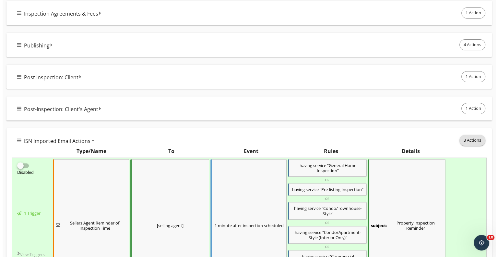
scroll to position [124, 0]
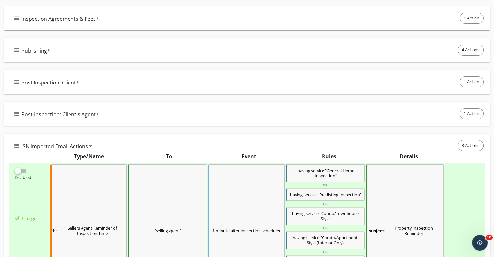
click at [92, 204] on div "Sellers Agent Reminder of Inspection Time" at bounding box center [88, 230] width 76 height 132
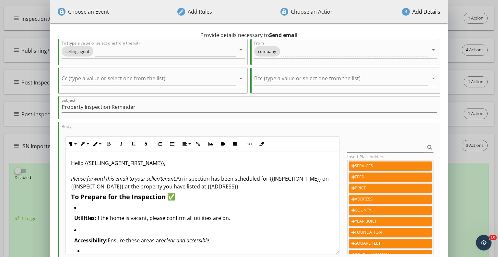
click at [31, 17] on div "lock Choose an Event edit Add Rules lock Choose an Action 4 Add Details 1 minut…" at bounding box center [249, 170] width 498 height 341
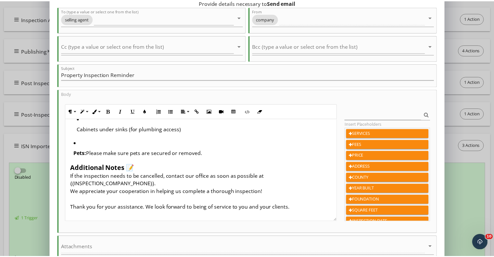
scroll to position [84, 0]
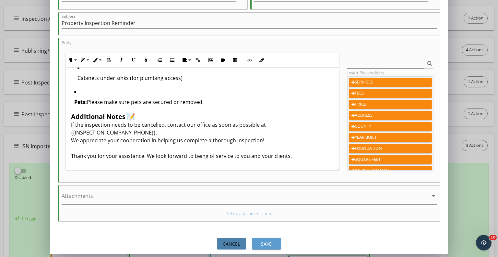
click at [231, 243] on div "Cancel" at bounding box center [232, 243] width 18 height 7
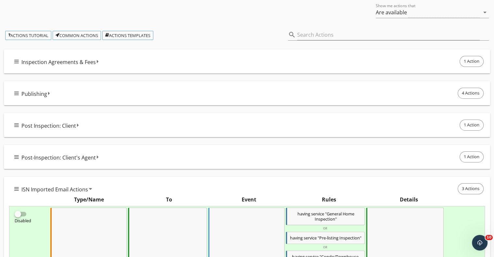
scroll to position [0, 0]
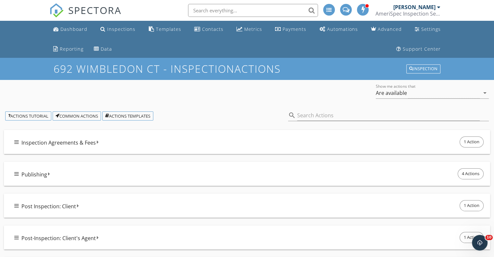
click at [155, 67] on h1 "692 Wimbledon Ct - Inspection Actions" at bounding box center [247, 68] width 387 height 11
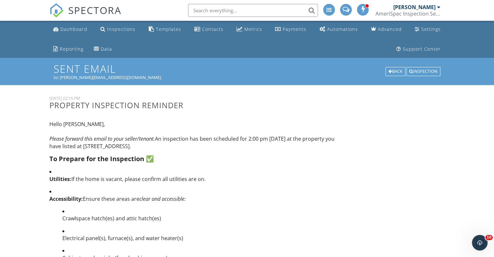
click at [251, 142] on p "Hello Neal, Please forward this email to your seller/tenant. An inspection has …" at bounding box center [196, 134] width 294 height 29
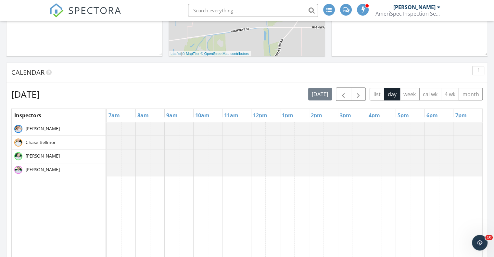
scroll to position [284, 0]
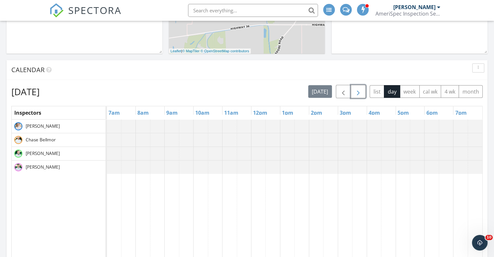
click at [361, 88] on span "button" at bounding box center [358, 92] width 8 height 8
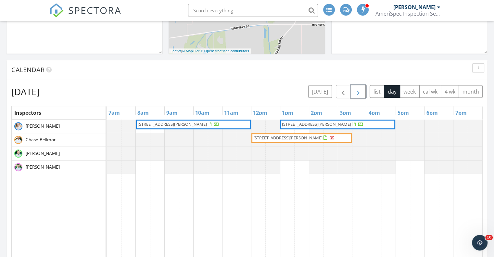
click at [361, 88] on span "button" at bounding box center [358, 92] width 8 height 8
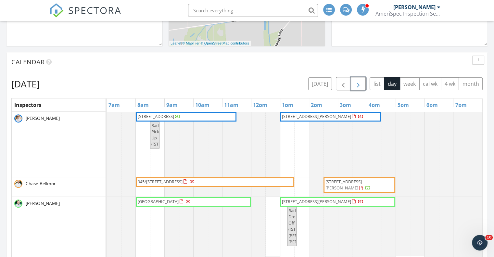
scroll to position [302, 0]
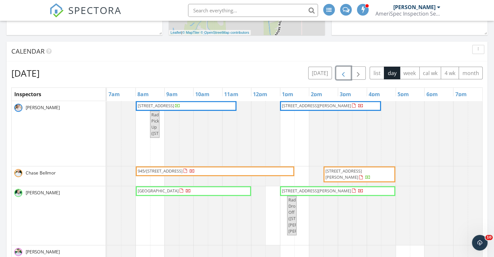
click at [343, 72] on span "button" at bounding box center [343, 73] width 8 height 8
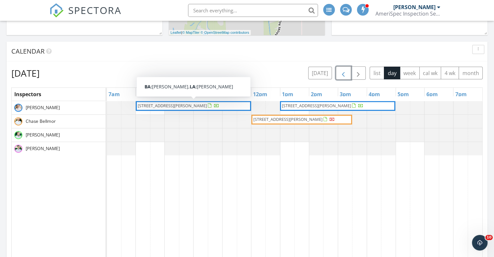
click at [230, 104] on span "[STREET_ADDRESS][PERSON_NAME]" at bounding box center [193, 106] width 113 height 6
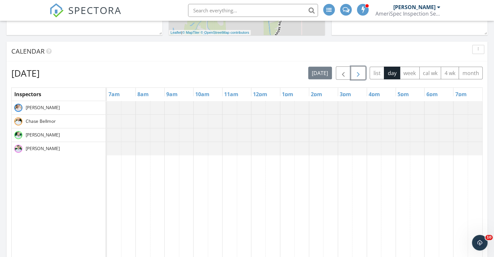
click at [365, 72] on button "button" at bounding box center [357, 72] width 15 height 13
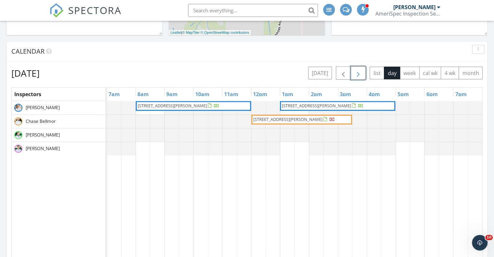
click at [352, 105] on div at bounding box center [354, 106] width 5 height 5
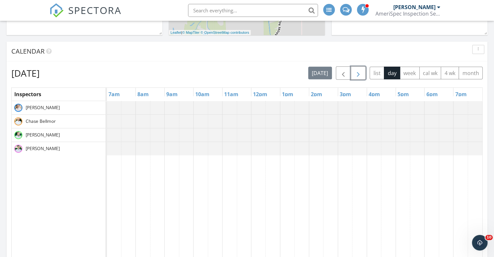
click at [355, 73] on span "button" at bounding box center [358, 73] width 8 height 8
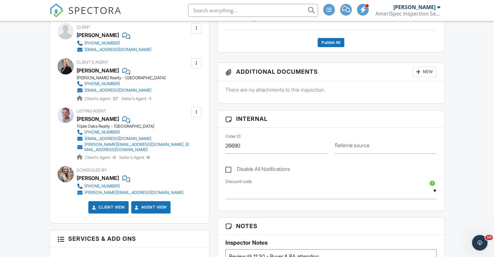
scroll to position [247, 0]
